Goal: Find specific page/section: Find specific page/section

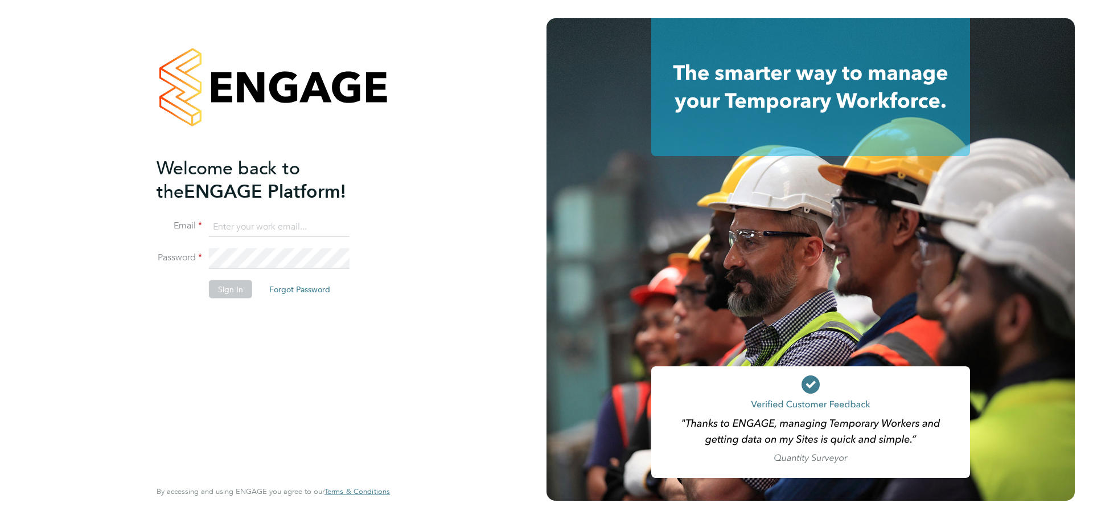
type input "[PERSON_NAME][EMAIL_ADDRESS][PERSON_NAME][DOMAIN_NAME]"
click at [249, 296] on button "Sign In" at bounding box center [230, 289] width 43 height 18
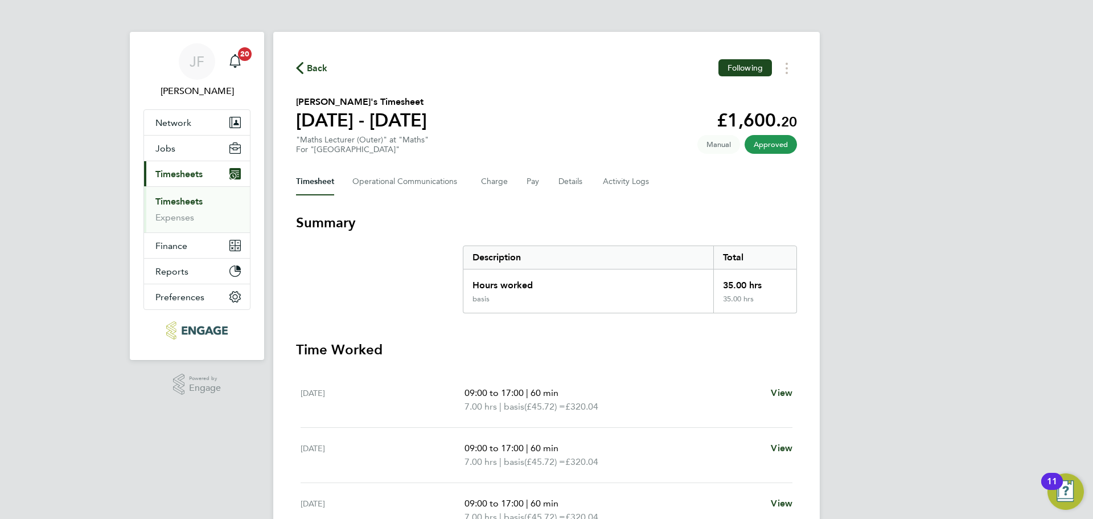
click at [186, 195] on ul "Timesheets Expenses" at bounding box center [197, 209] width 106 height 46
click at [187, 200] on link "Timesheets" at bounding box center [178, 201] width 47 height 11
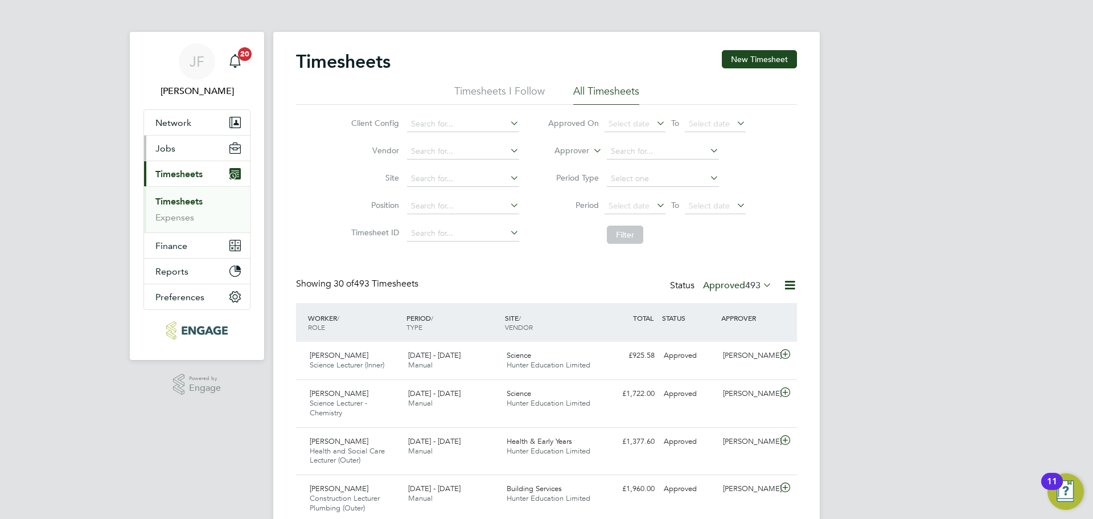
drag, startPoint x: 160, startPoint y: 143, endPoint x: 174, endPoint y: 150, distance: 15.8
click at [166, 145] on span "Jobs" at bounding box center [165, 148] width 20 height 11
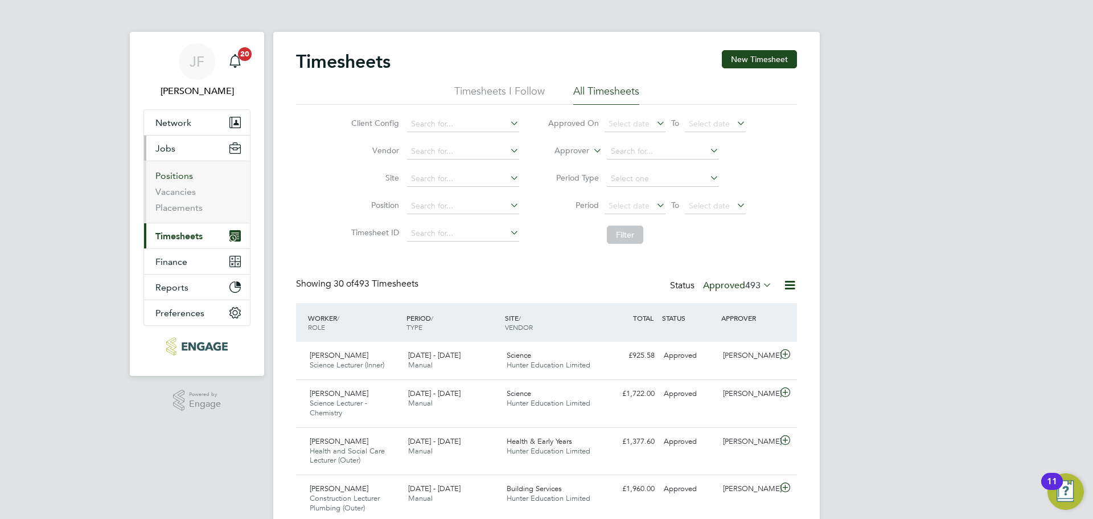
click at [191, 177] on link "Positions" at bounding box center [174, 175] width 38 height 11
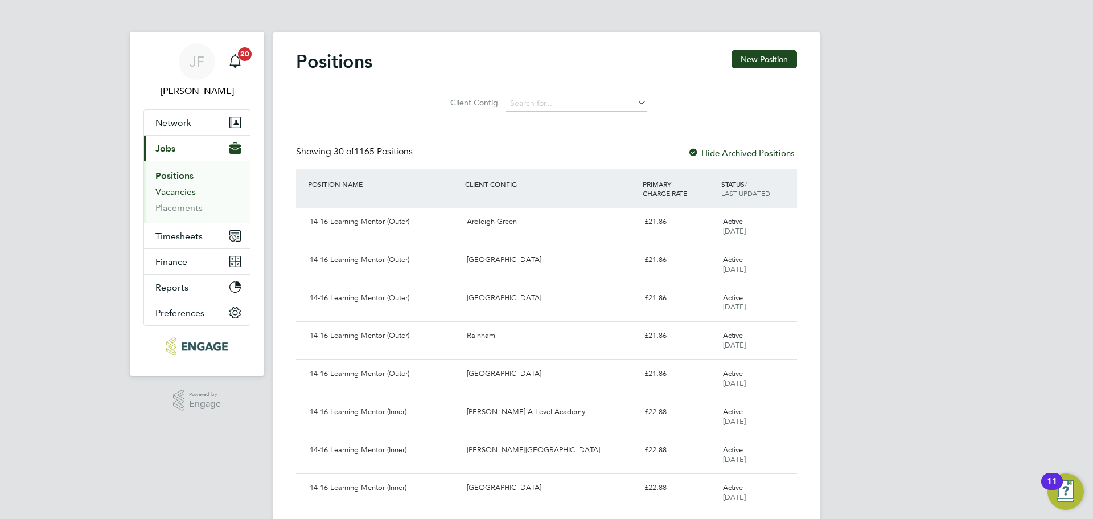
click at [181, 186] on link "Vacancies" at bounding box center [175, 191] width 40 height 11
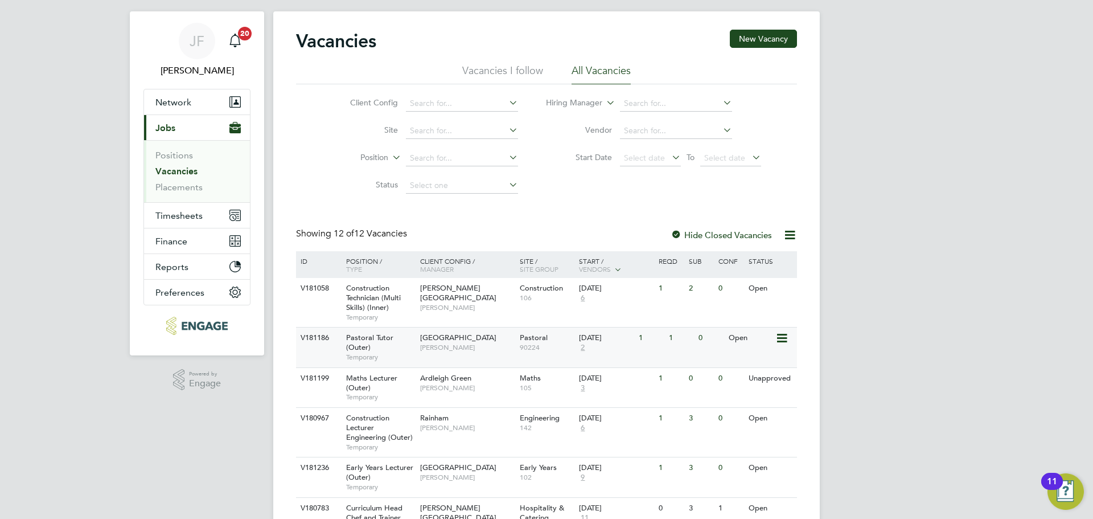
scroll to position [79, 0]
